Goal: Task Accomplishment & Management: Manage account settings

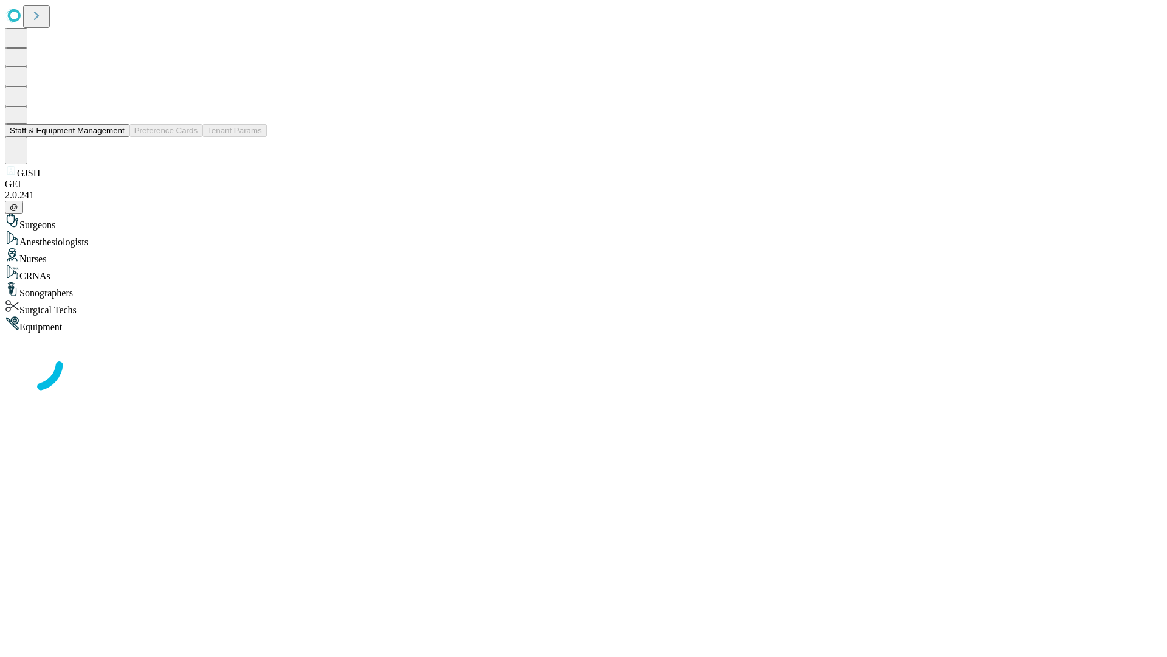
click at [116, 137] on button "Staff & Equipment Management" at bounding box center [67, 130] width 125 height 13
